Goal: Information Seeking & Learning: Find specific fact

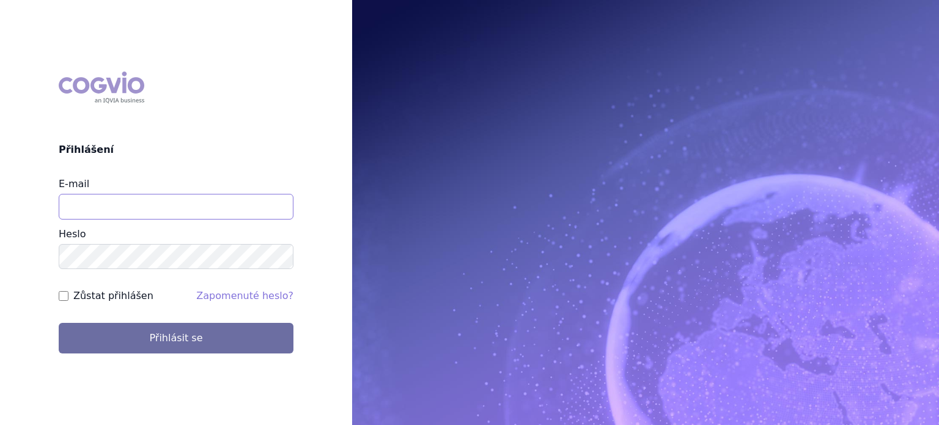
type input "lenkahr@medisonpharma.com"
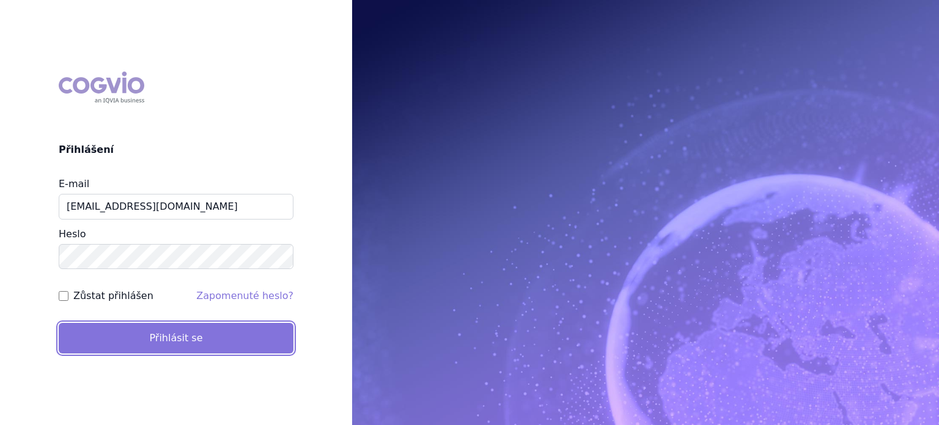
drag, startPoint x: 0, startPoint y: 0, endPoint x: 183, endPoint y: 327, distance: 374.8
click at [183, 327] on button "Přihlásit se" at bounding box center [176, 338] width 235 height 31
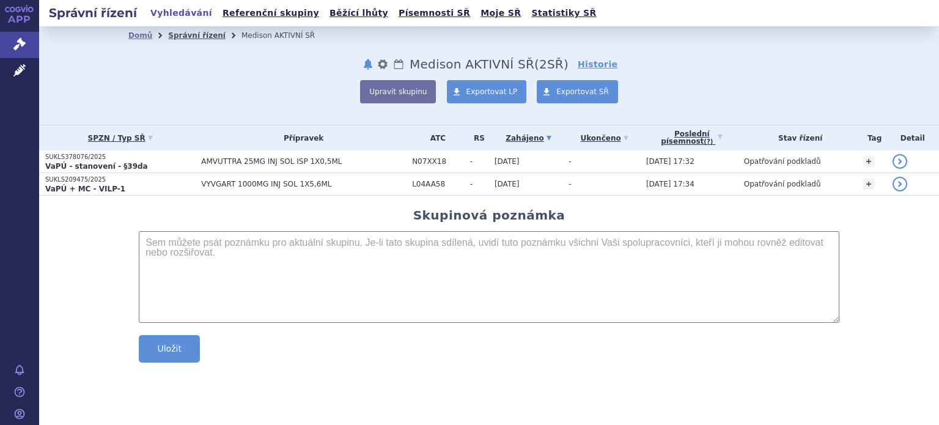
click at [186, 36] on link "Správní řízení" at bounding box center [196, 35] width 57 height 9
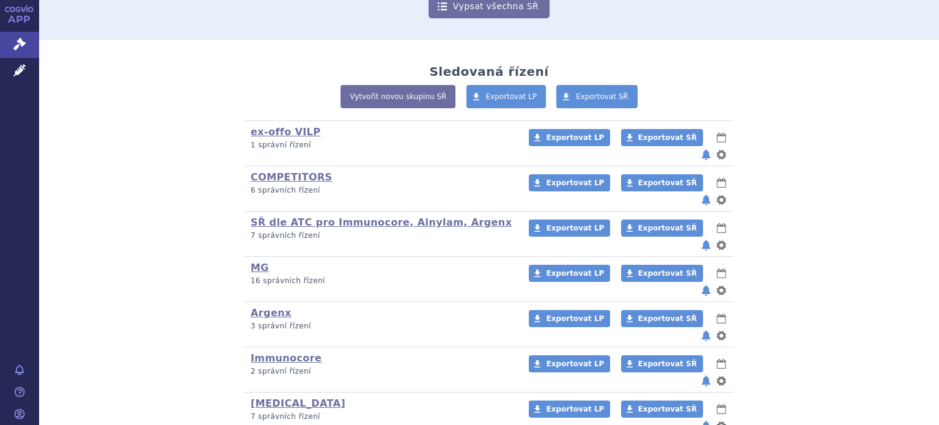
scroll to position [245, 0]
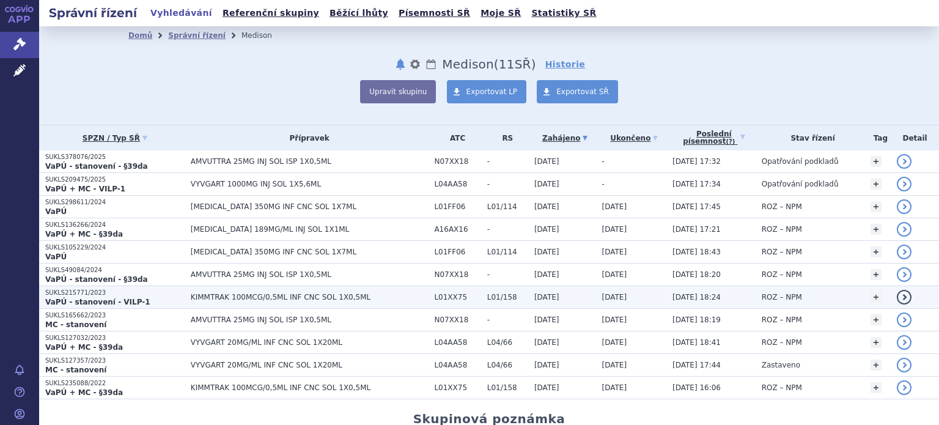
click at [202, 294] on span "KIMMTRAK 100MCG/0,5ML INF CNC SOL 1X0,5ML" at bounding box center [310, 297] width 238 height 9
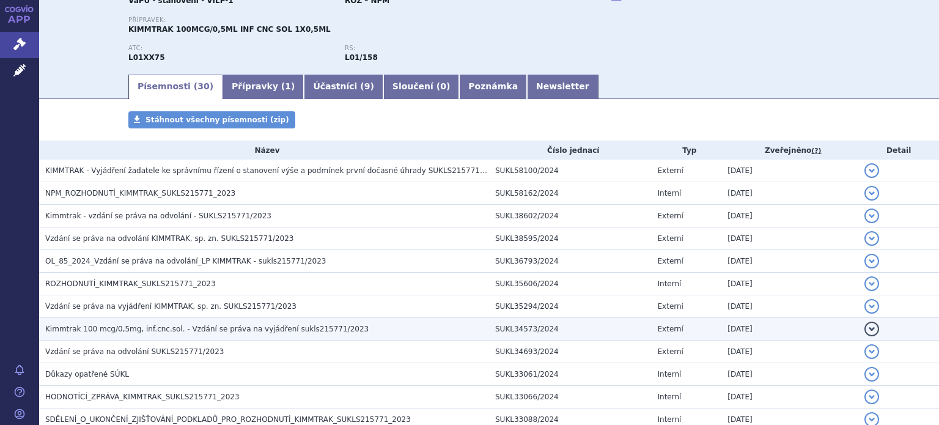
scroll to position [183, 0]
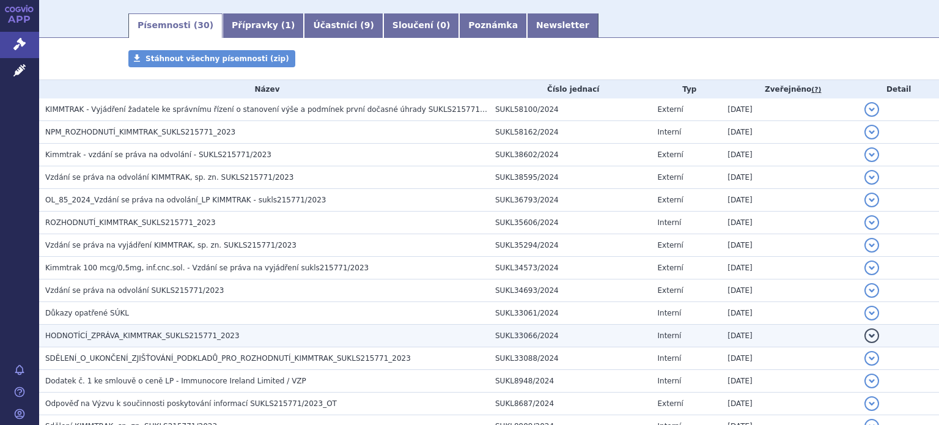
click at [148, 328] on td "HODNOTÍCÍ_ZPRÁVA_KIMMTRAK_SUKLS215771_2023" at bounding box center [264, 336] width 450 height 23
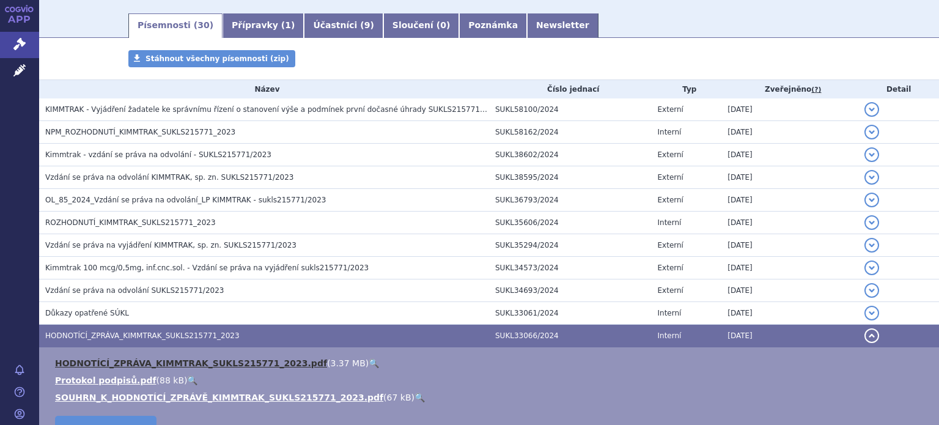
click at [147, 361] on link "HODNOTÍCÍ_ZPRÁVA_KIMMTRAK_SUKLS215771_2023.pdf" at bounding box center [191, 363] width 272 height 10
